Goal: Feedback & Contribution: Leave review/rating

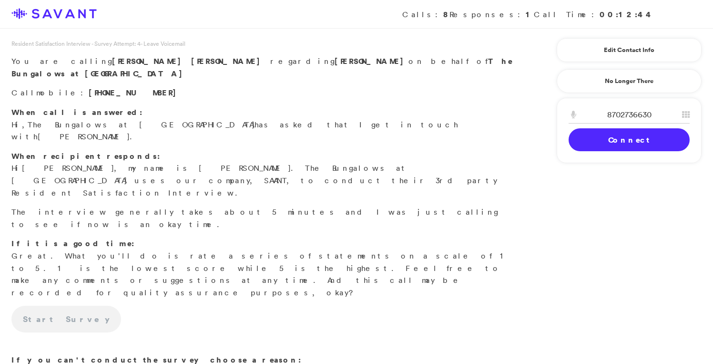
click at [607, 142] on link "Connect" at bounding box center [628, 139] width 121 height 23
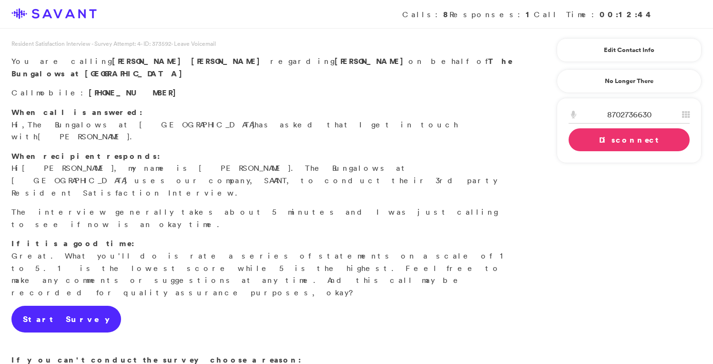
click at [41, 305] on link "Start Survey" at bounding box center [66, 318] width 110 height 27
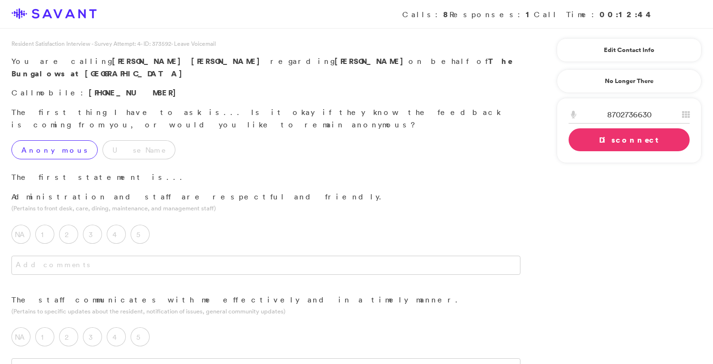
click at [50, 140] on label "Anonymous" at bounding box center [54, 149] width 86 height 19
click at [140, 224] on label "5" at bounding box center [140, 233] width 19 height 19
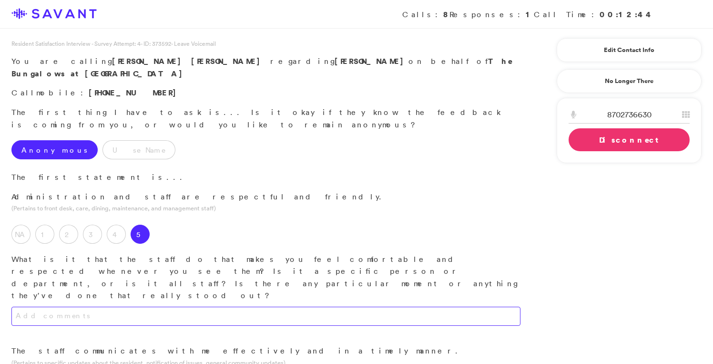
click at [174, 306] on textarea at bounding box center [265, 315] width 509 height 19
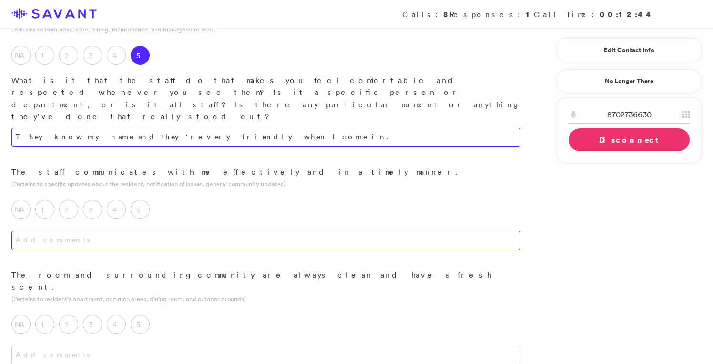
scroll to position [189, 0]
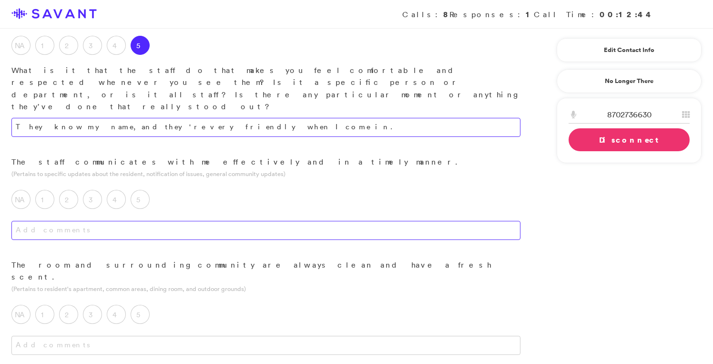
type textarea "They know my name, and they're very friendly when I come in."
click at [144, 221] on textarea at bounding box center [265, 230] width 509 height 19
click at [143, 190] on label "5" at bounding box center [140, 199] width 19 height 19
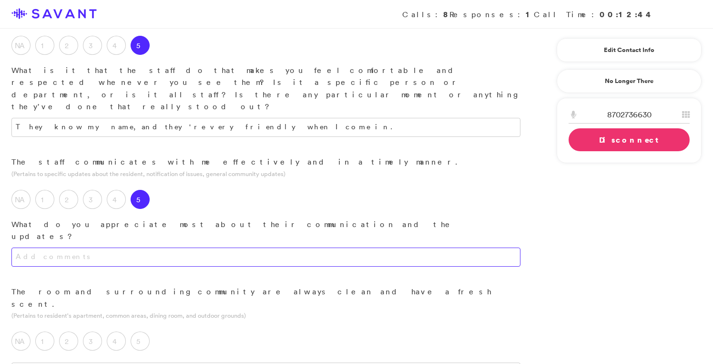
click at [153, 247] on textarea at bounding box center [265, 256] width 509 height 19
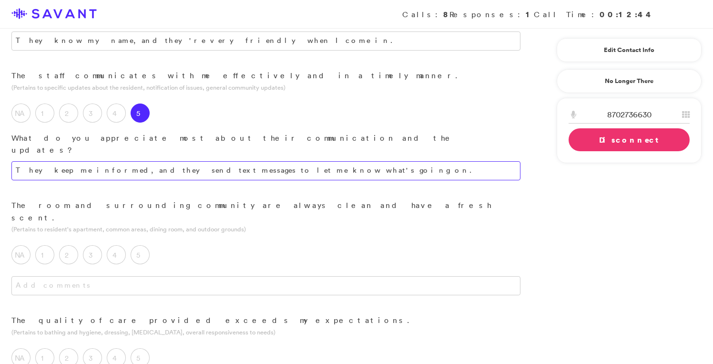
scroll to position [279, 0]
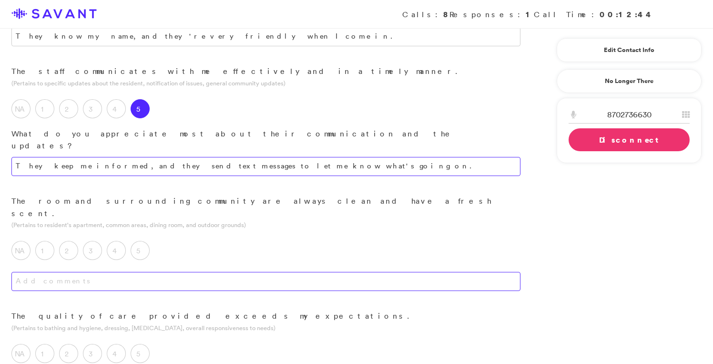
type textarea "They keep me informed, and they send text messages to let me know what's going …"
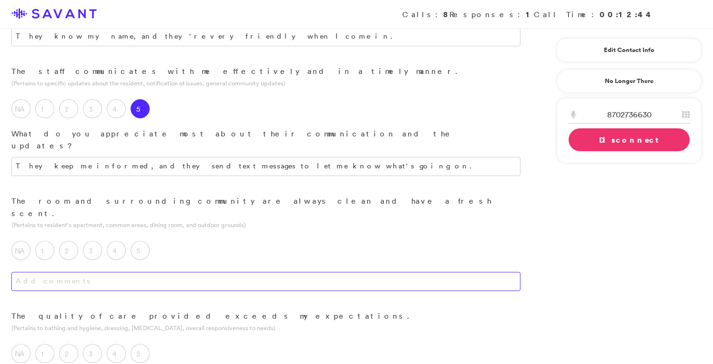
click at [195, 272] on textarea at bounding box center [265, 281] width 509 height 19
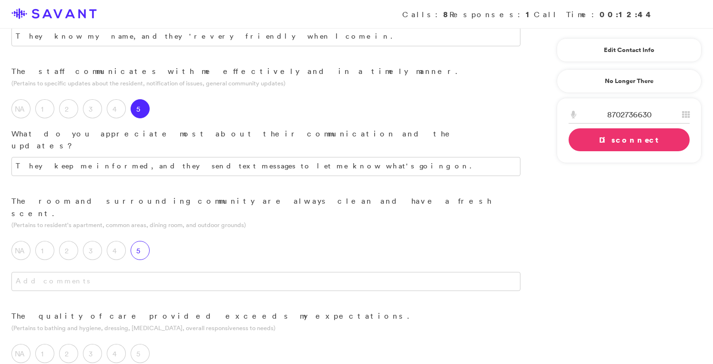
click at [137, 241] on label "5" at bounding box center [140, 250] width 19 height 19
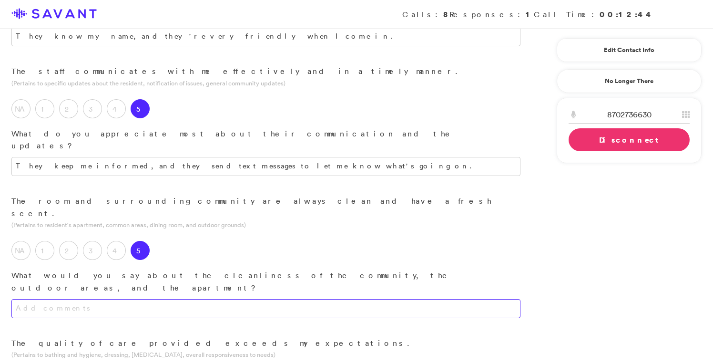
click at [158, 299] on textarea at bounding box center [265, 308] width 509 height 19
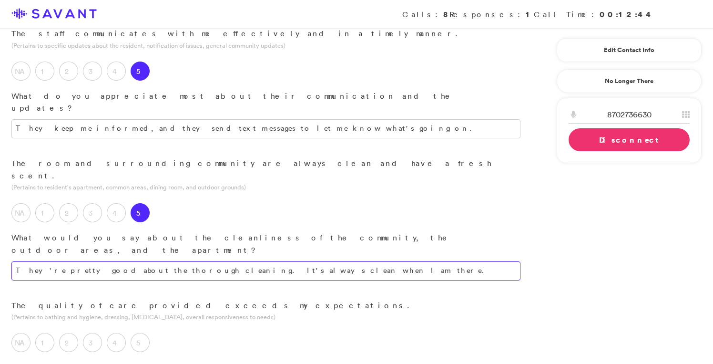
scroll to position [323, 0]
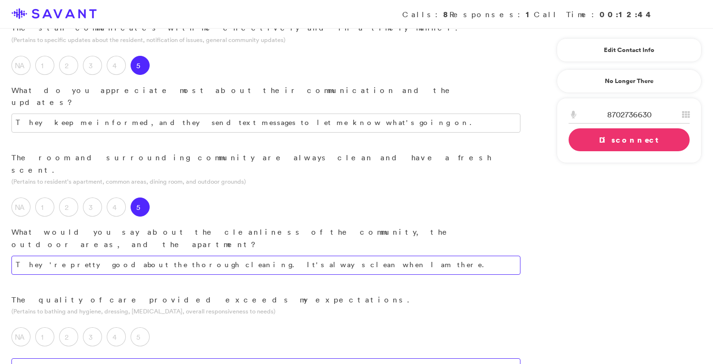
type textarea "They're pretty good about the thorough cleaning. It's always clean when I am th…"
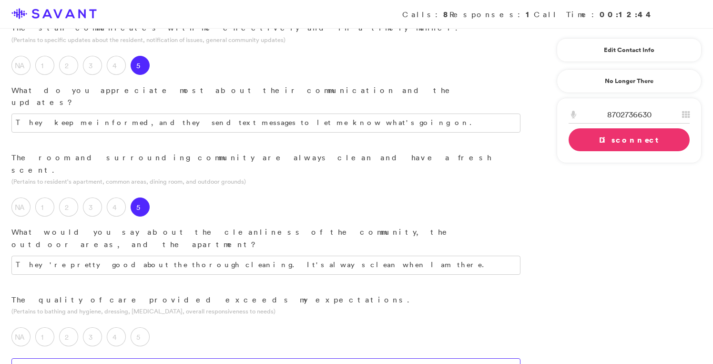
click at [187, 358] on textarea at bounding box center [265, 367] width 509 height 19
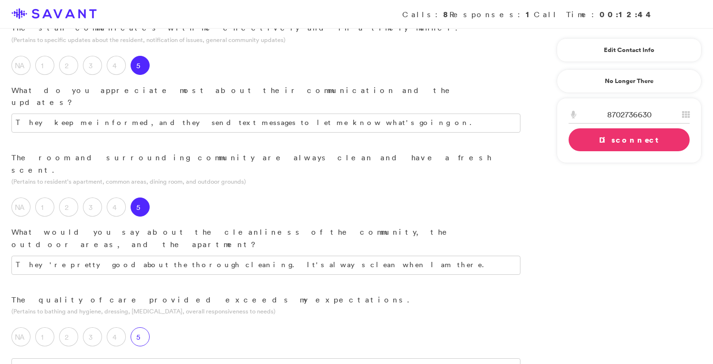
click at [142, 327] on label "5" at bounding box center [140, 336] width 19 height 19
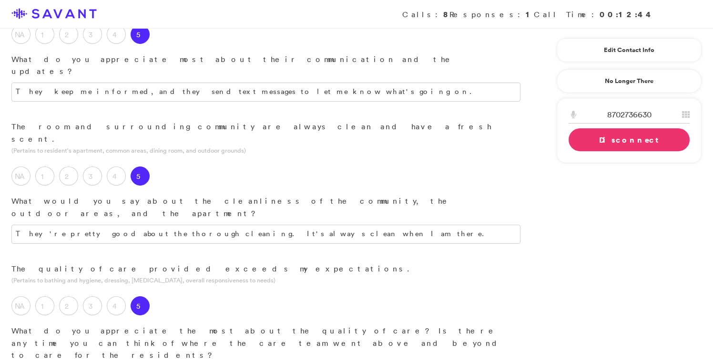
scroll to position [355, 0]
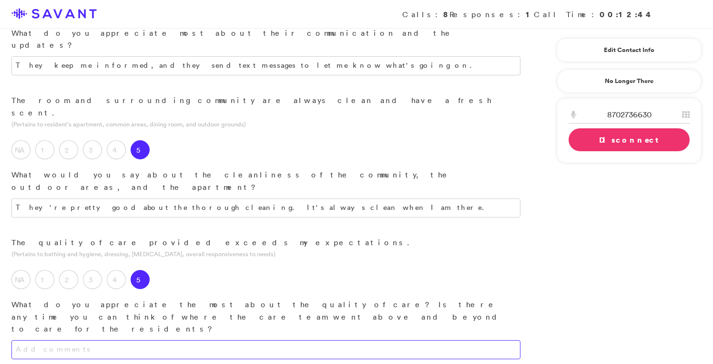
scroll to position [382, 0]
click at [180, 337] on textarea at bounding box center [265, 346] width 509 height 19
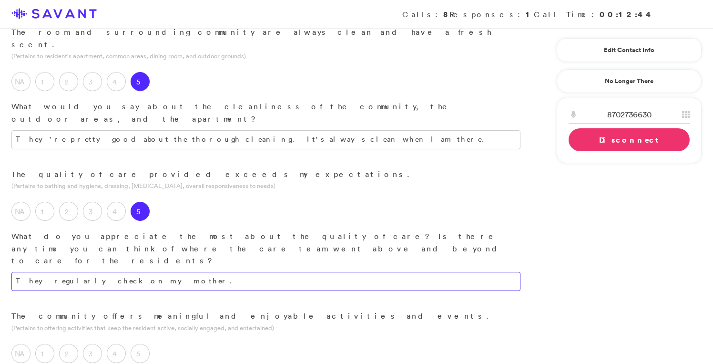
scroll to position [470, 0]
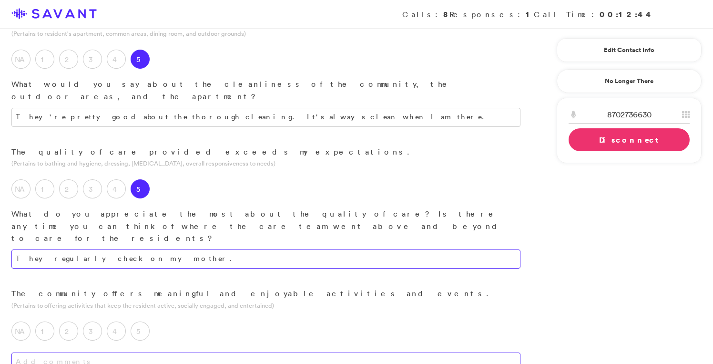
type textarea "They regularly check on my mother."
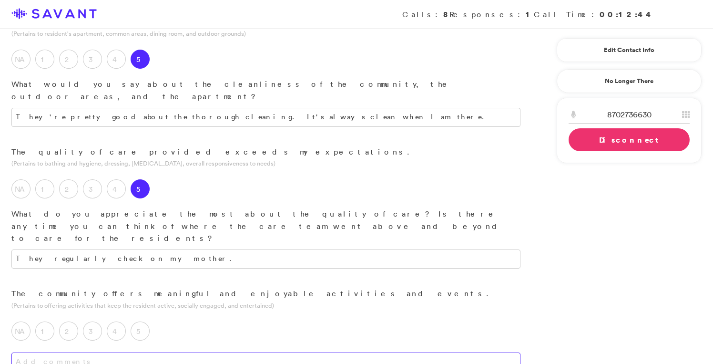
click at [193, 352] on textarea at bounding box center [265, 361] width 509 height 19
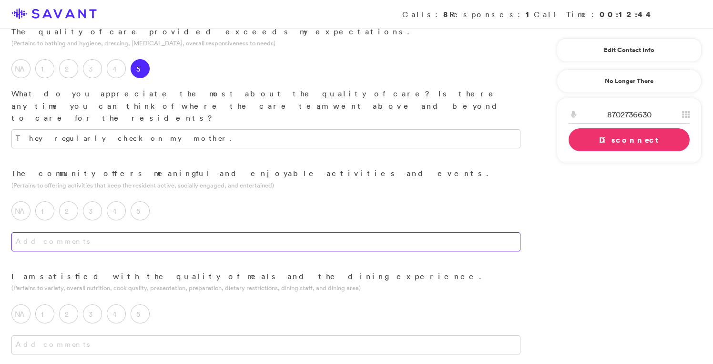
scroll to position [591, 0]
click at [136, 200] on label "5" at bounding box center [140, 209] width 19 height 19
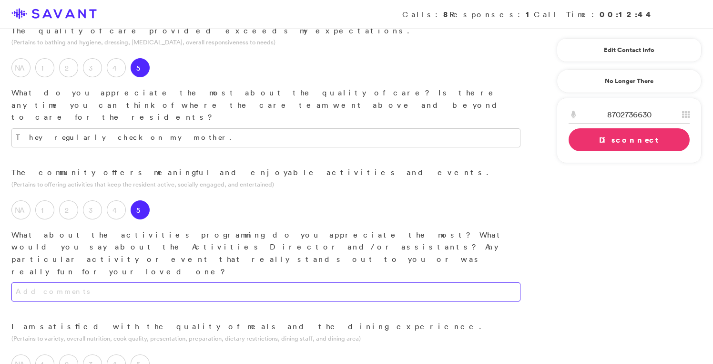
click at [171, 282] on textarea at bounding box center [265, 291] width 509 height 19
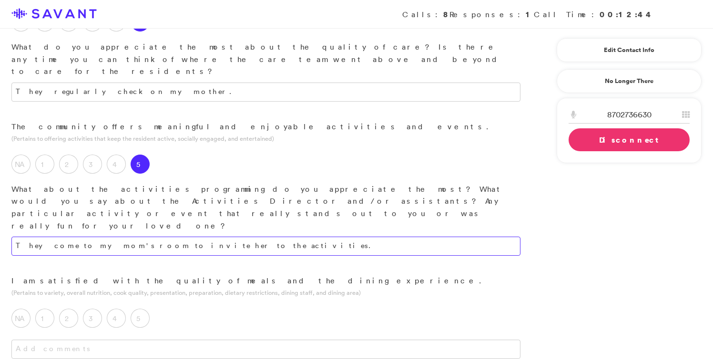
scroll to position [642, 0]
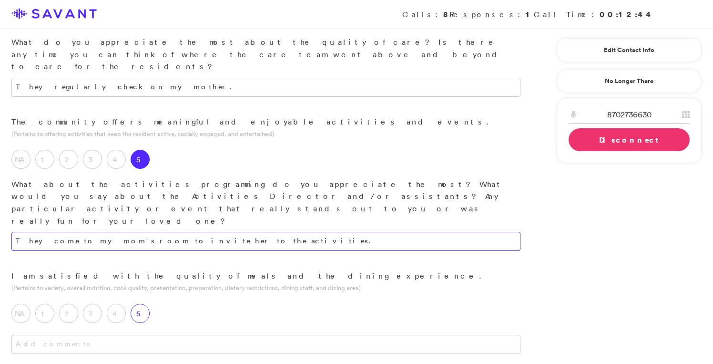
type textarea "They come to my mom's room to invite her to the activities."
click at [146, 304] on label "5" at bounding box center [140, 313] width 19 height 19
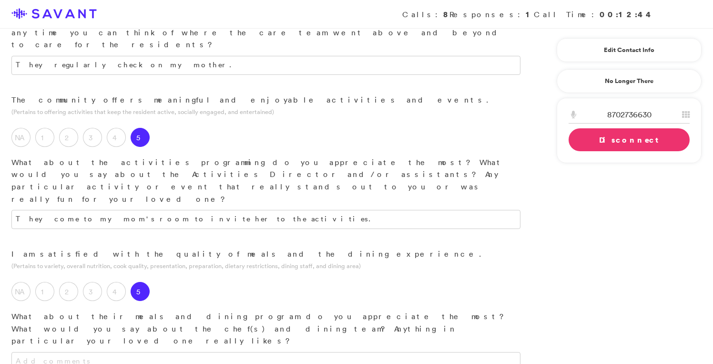
scroll to position [664, 0]
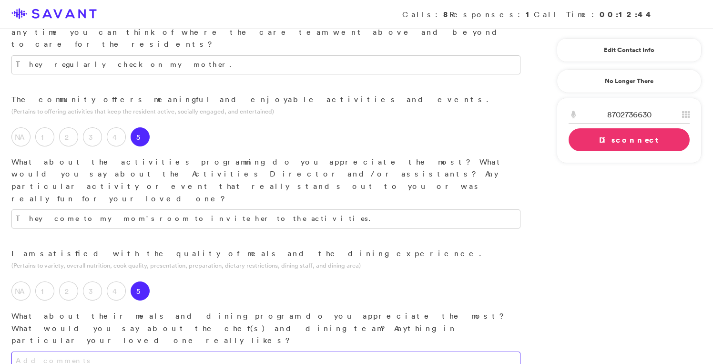
click at [168, 351] on textarea at bounding box center [265, 360] width 509 height 19
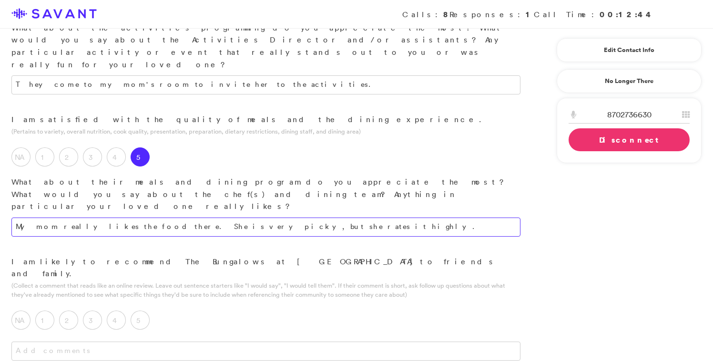
scroll to position [821, 0]
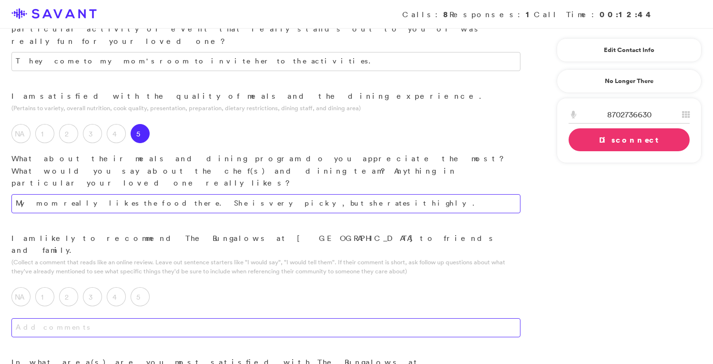
type textarea "My mom really likes the food there. She is very picky, but she rates it highly."
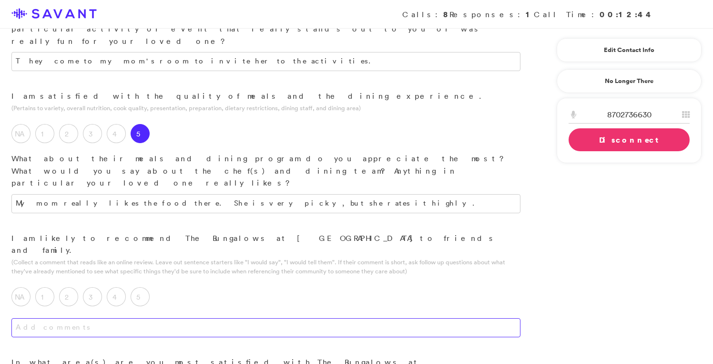
click at [179, 318] on textarea at bounding box center [265, 327] width 509 height 19
click at [138, 287] on label "5" at bounding box center [140, 296] width 19 height 19
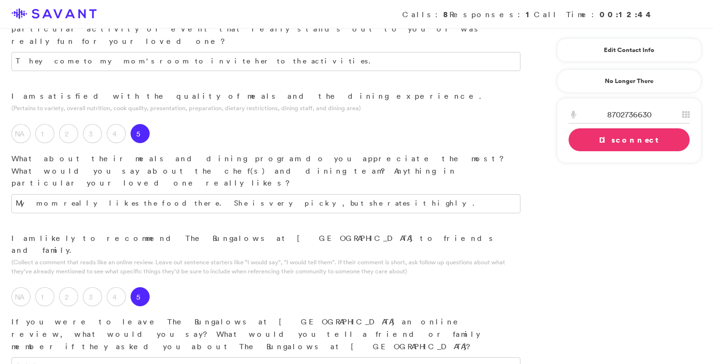
click at [155, 357] on textarea at bounding box center [265, 366] width 509 height 19
type textarea "f"
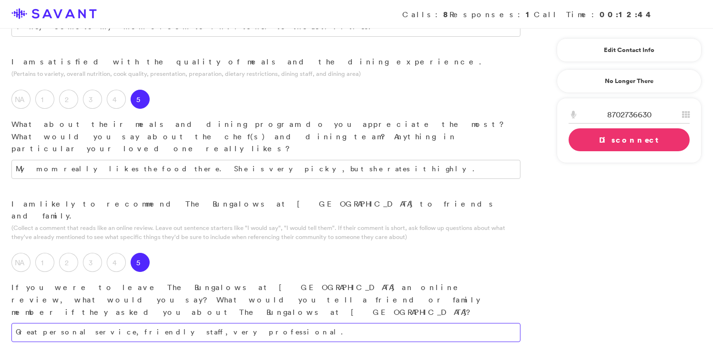
scroll to position [859, 0]
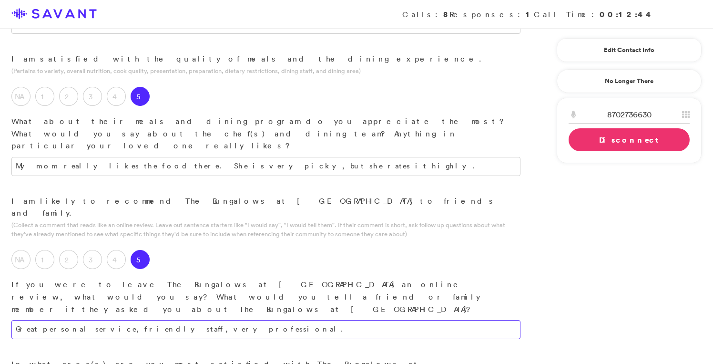
type textarea "Great personal service, friendly staff, very professional."
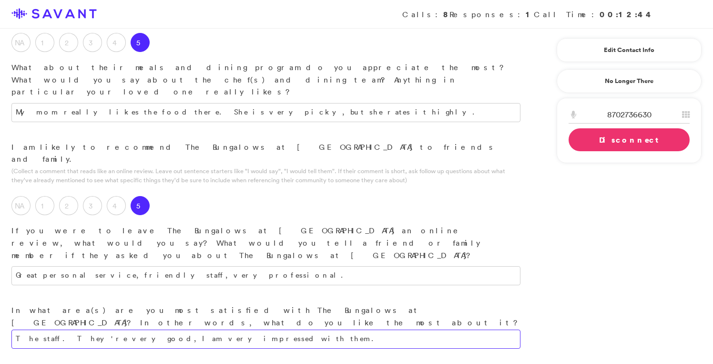
scroll to position [918, 0]
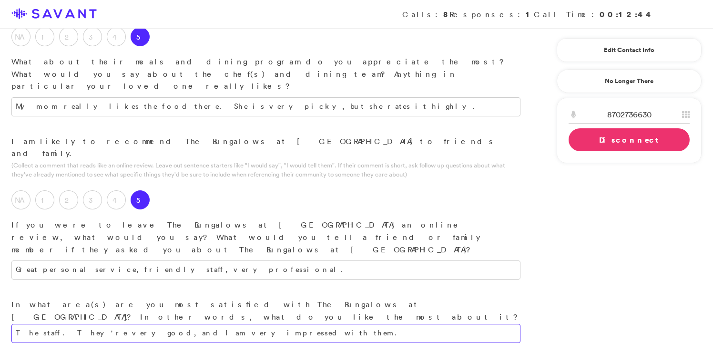
type textarea "The staff. They're very good, and I am very impressed with them."
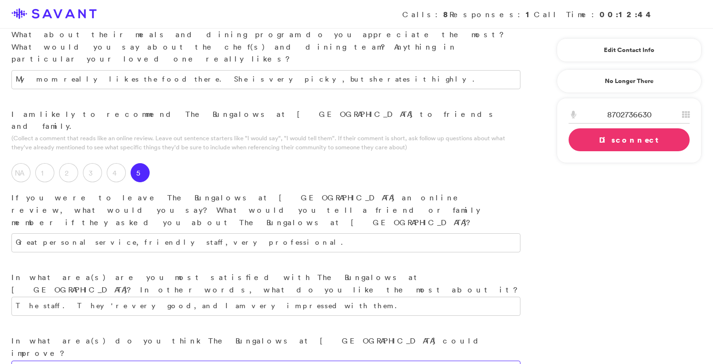
scroll to position [969, 0]
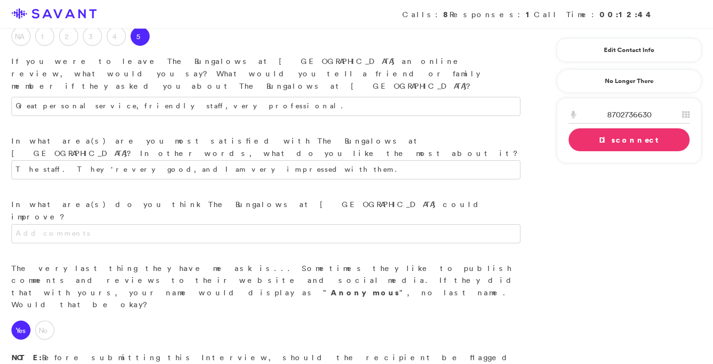
scroll to position [1084, 0]
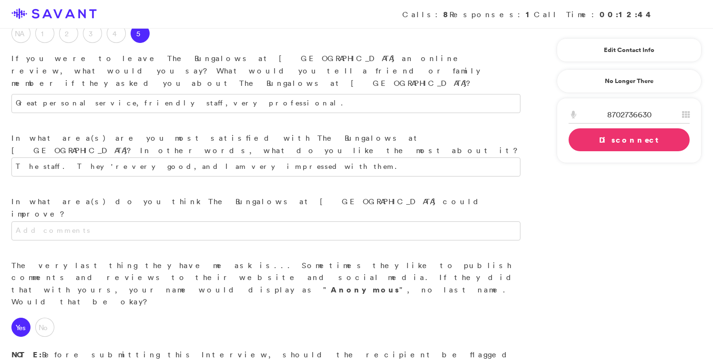
click at [599, 142] on link "Disconnect" at bounding box center [628, 139] width 121 height 23
